Goal: Task Accomplishment & Management: Use online tool/utility

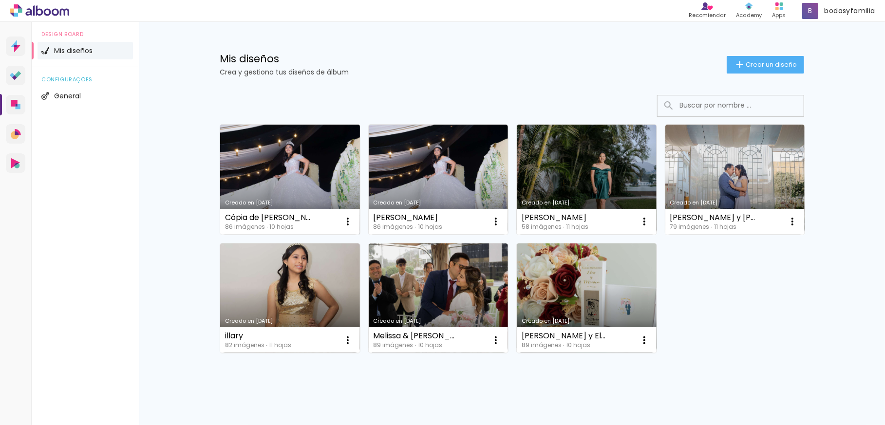
click at [289, 184] on link "Creado en [DATE]" at bounding box center [290, 180] width 140 height 110
